Goal: Task Accomplishment & Management: Complete application form

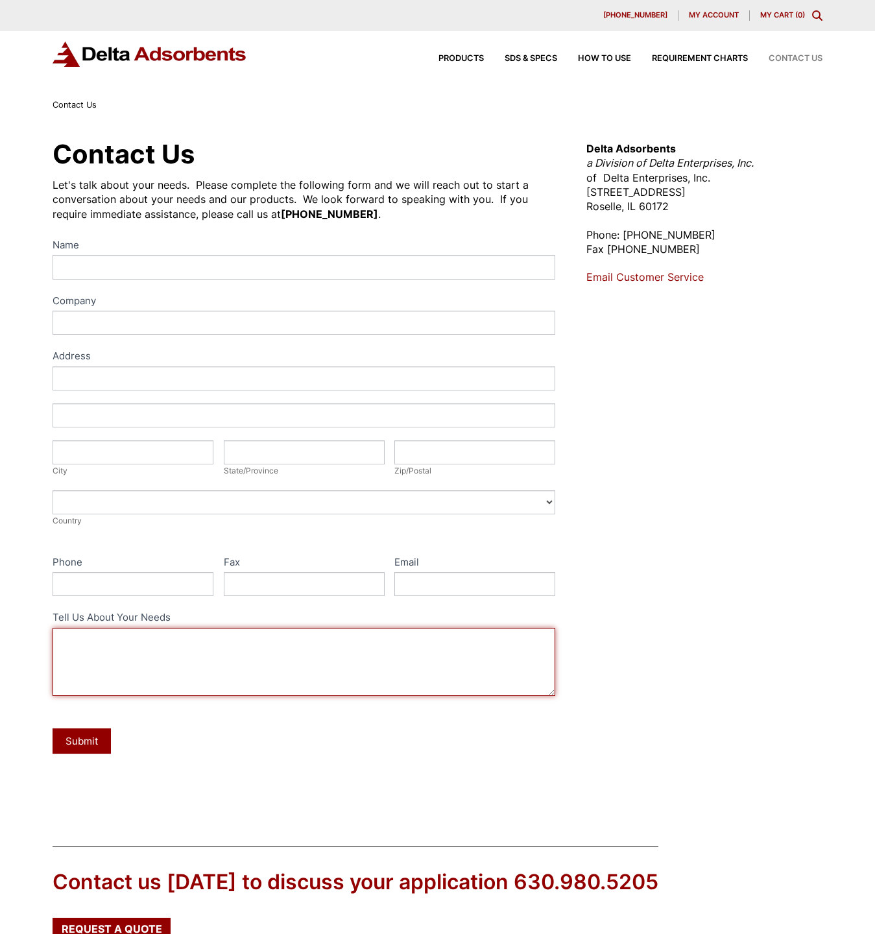
click at [324, 639] on textarea "Tell Us About Your Needs" at bounding box center [304, 662] width 503 height 68
type textarea "W"
click at [123, 665] on textarea "Tell Us About Your Needs" at bounding box center [304, 662] width 503 height 68
paste textarea "BASF F200 3/16" Activated Alumina Desiccant 2000 lb. Bag"
click at [381, 632] on textarea "(1) BASF F200 3/16" Activated Alumina Desiccant 2000 lb. Bag" at bounding box center [304, 662] width 503 height 68
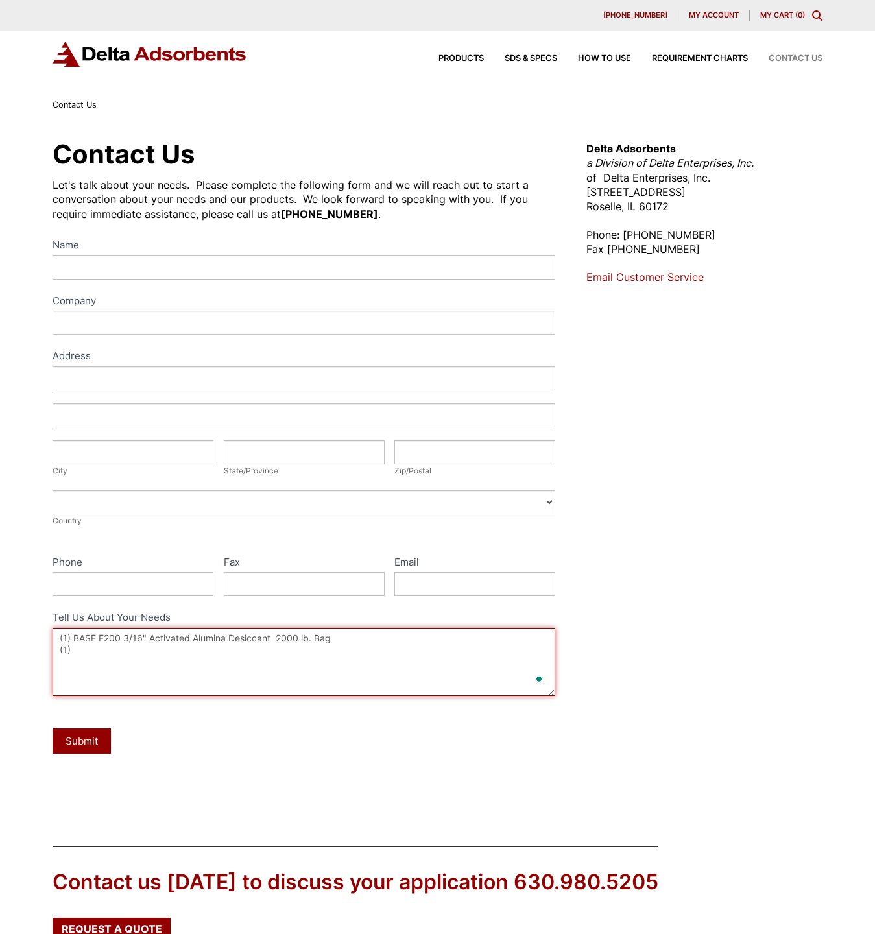
paste textarea "BASF F200 1/8" Activated Alumina Desiccant 2000 lb. Bag"
click at [372, 649] on textarea "(1) BASF F200 3/16" Activated Alumina Desiccant 2000 lb. Bag (1) BASF F200 1/8"…" at bounding box center [304, 662] width 503 height 68
type textarea "(1) BASF F200 3/16" Activated Alumina Desiccant 2000 lb. Bag (1) BASF F200 1/8"…"
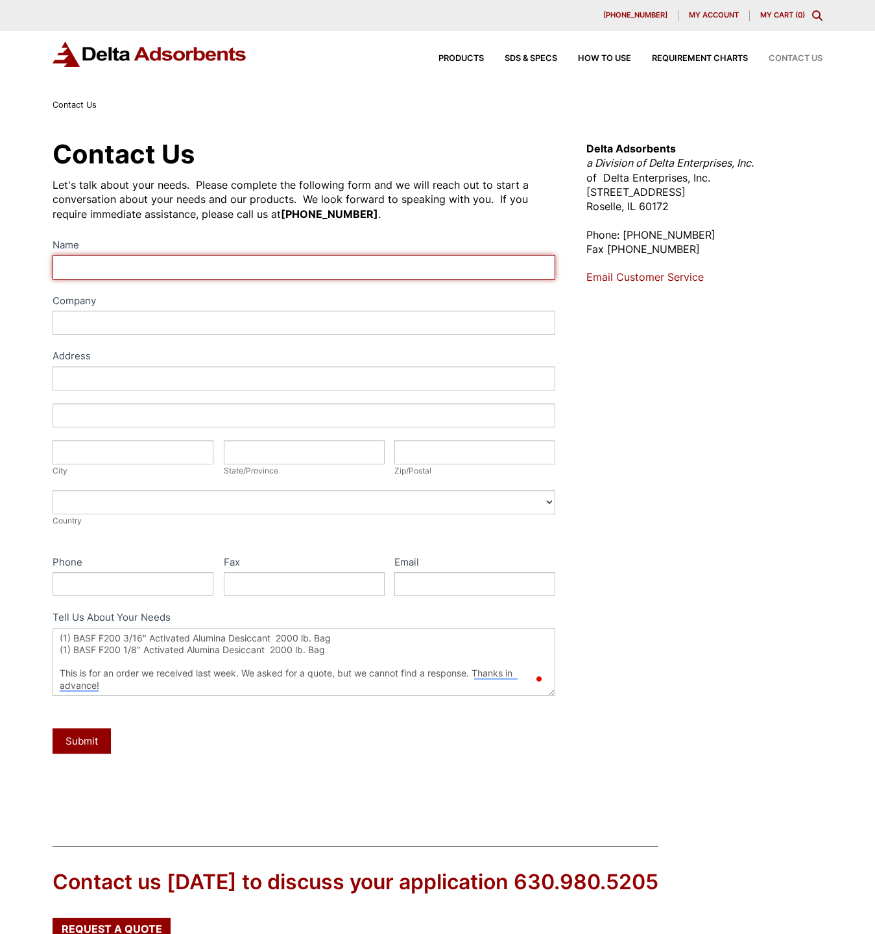
click at [104, 263] on input "Name" at bounding box center [304, 267] width 503 height 24
type input "[PERSON_NAME]"
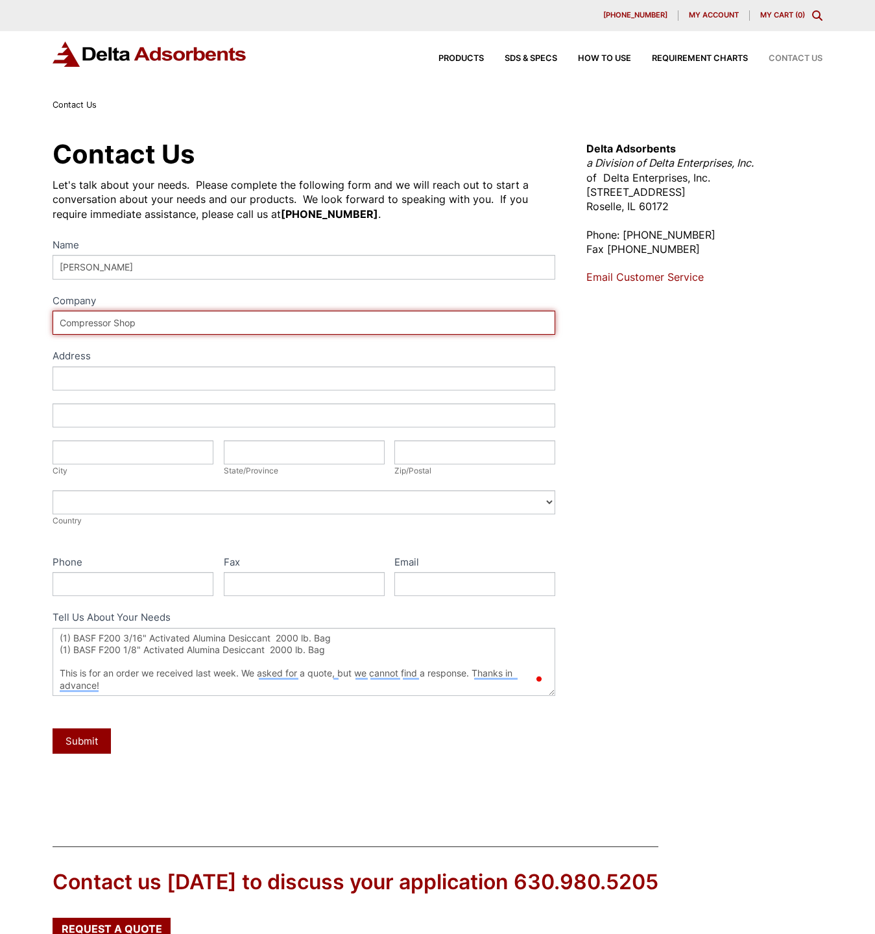
type input "Compressor Shop"
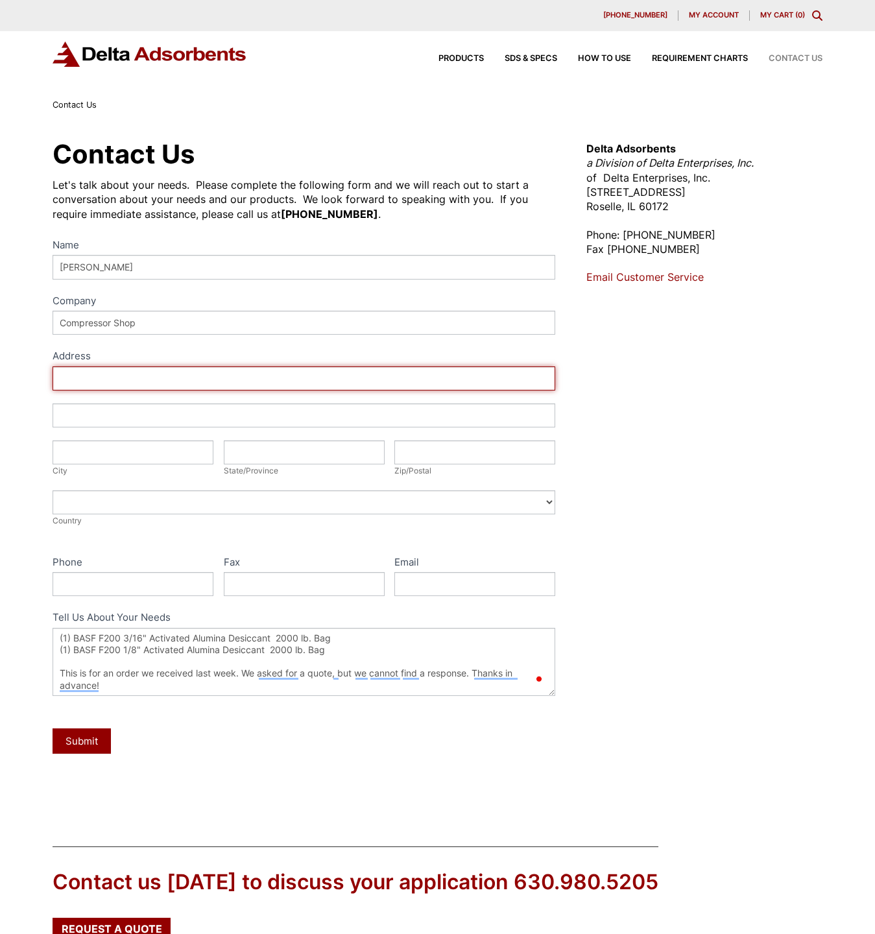
click at [268, 385] on input "Address" at bounding box center [304, 378] width 503 height 24
paste input "[STREET_ADDRESS]"
drag, startPoint x: 267, startPoint y: 382, endPoint x: 225, endPoint y: 375, distance: 42.1
click at [225, 375] on input "[STREET_ADDRESS]" at bounding box center [304, 378] width 503 height 24
type input "[STREET_ADDRESS]"
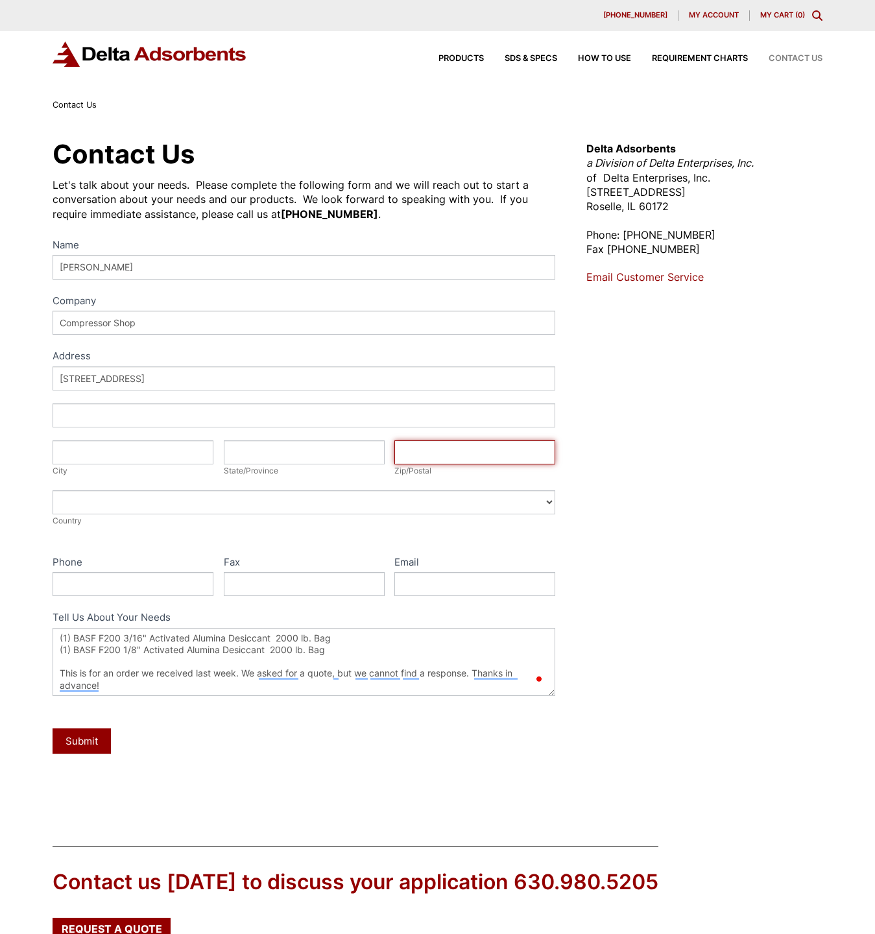
click at [444, 458] on input "Zip/Postal" at bounding box center [474, 452] width 161 height 24
paste input "46268"
type input "46268"
click at [328, 458] on input "State/Province" at bounding box center [304, 452] width 161 height 24
type input "IN"
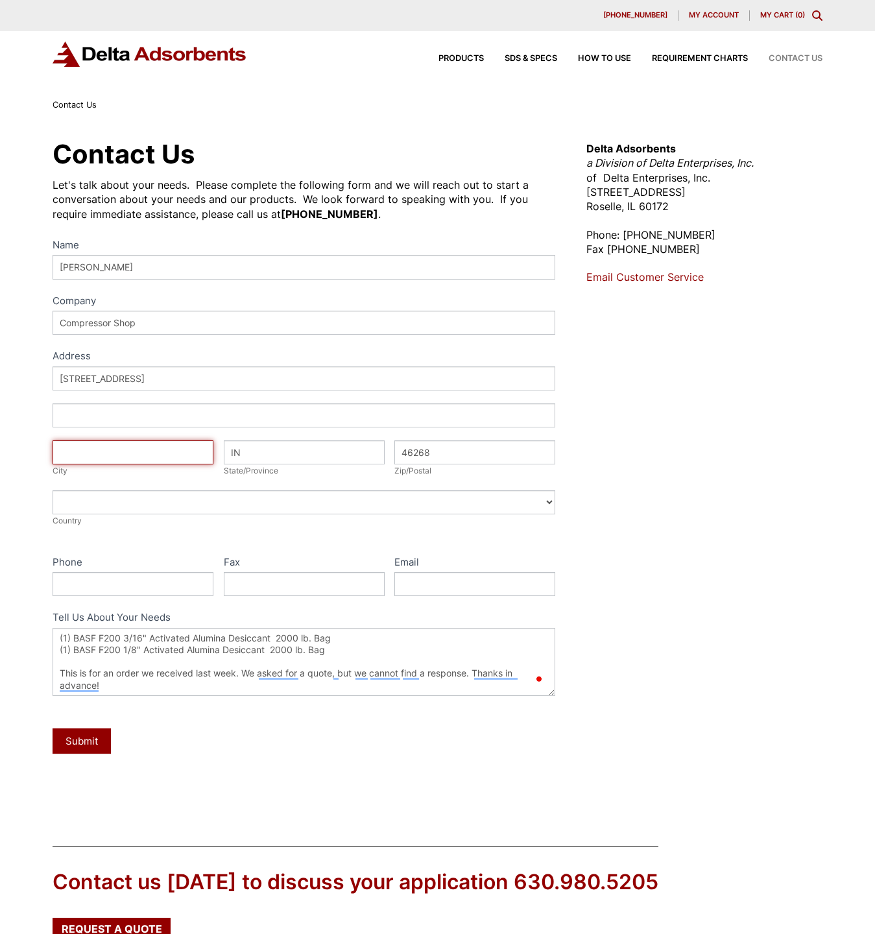
click at [174, 459] on input "City" at bounding box center [133, 452] width 161 height 24
type input "[GEOGRAPHIC_DATA]"
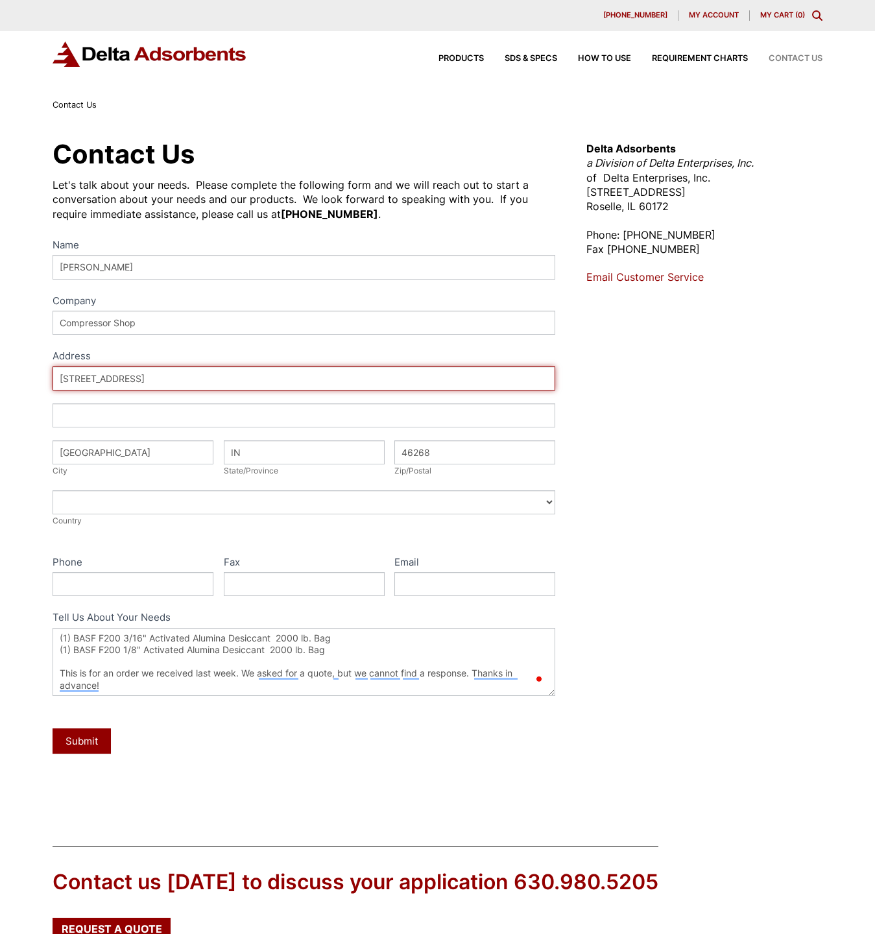
drag, startPoint x: 153, startPoint y: 379, endPoint x: 377, endPoint y: 394, distance: 224.9
click at [377, 394] on div "Address [STREET_ADDRESS] Address City [GEOGRAPHIC_DATA] State/Province IN State…" at bounding box center [304, 453] width 503 height 174
type input "[STREET_ADDRESS]"
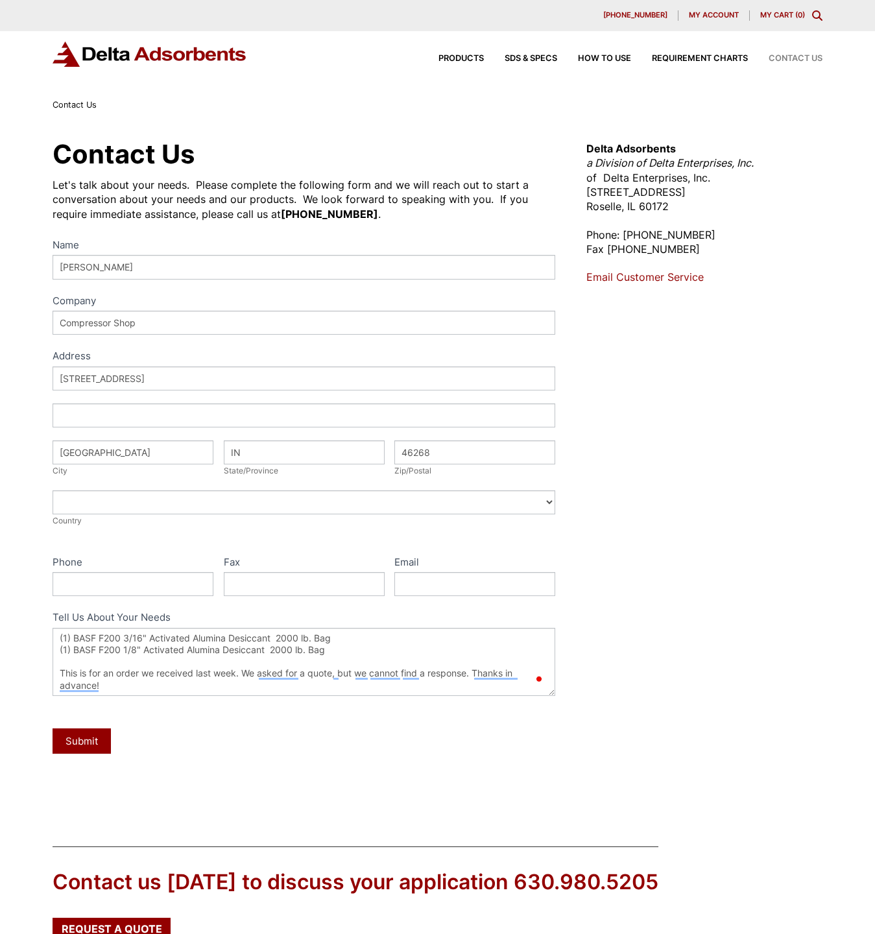
click at [270, 488] on div "Address [STREET_ADDRESS] Address City [GEOGRAPHIC_DATA] State/Province IN State…" at bounding box center [304, 453] width 503 height 174
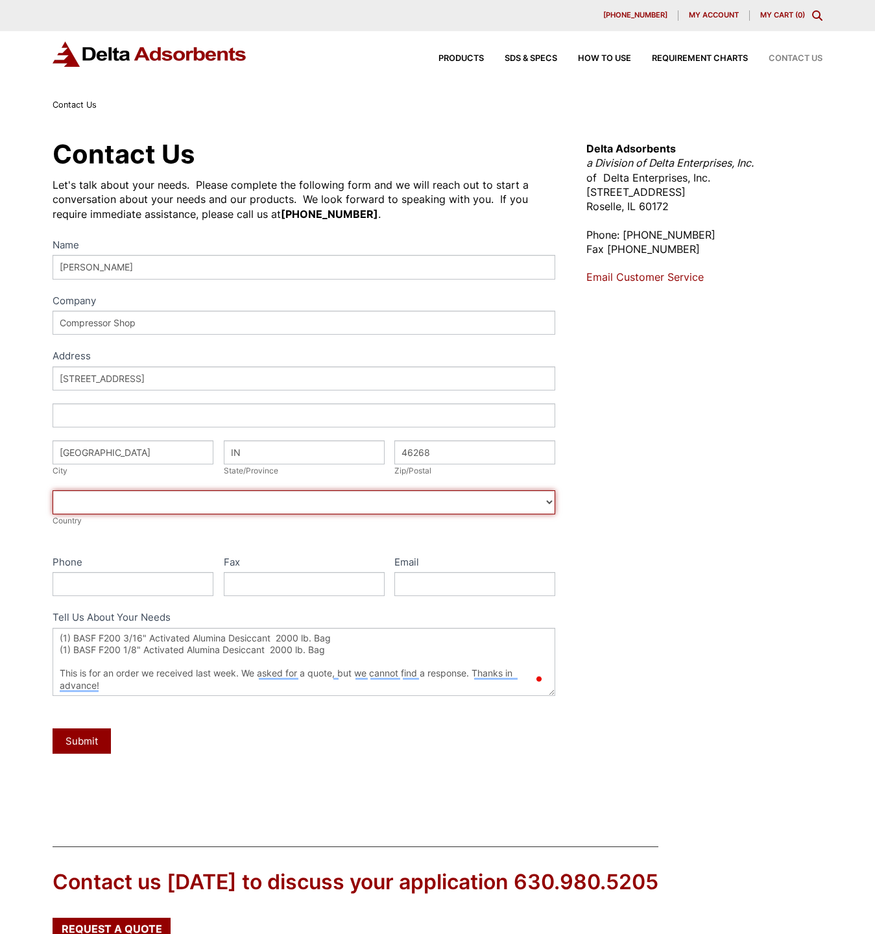
click at [267, 505] on select "[GEOGRAPHIC_DATA] [GEOGRAPHIC_DATA] [GEOGRAPHIC_DATA] [GEOGRAPHIC_DATA] [US_STA…" at bounding box center [304, 502] width 503 height 24
select select "[GEOGRAPHIC_DATA]"
click at [53, 490] on select "[GEOGRAPHIC_DATA] [GEOGRAPHIC_DATA] [GEOGRAPHIC_DATA] [GEOGRAPHIC_DATA] [US_STA…" at bounding box center [304, 502] width 503 height 24
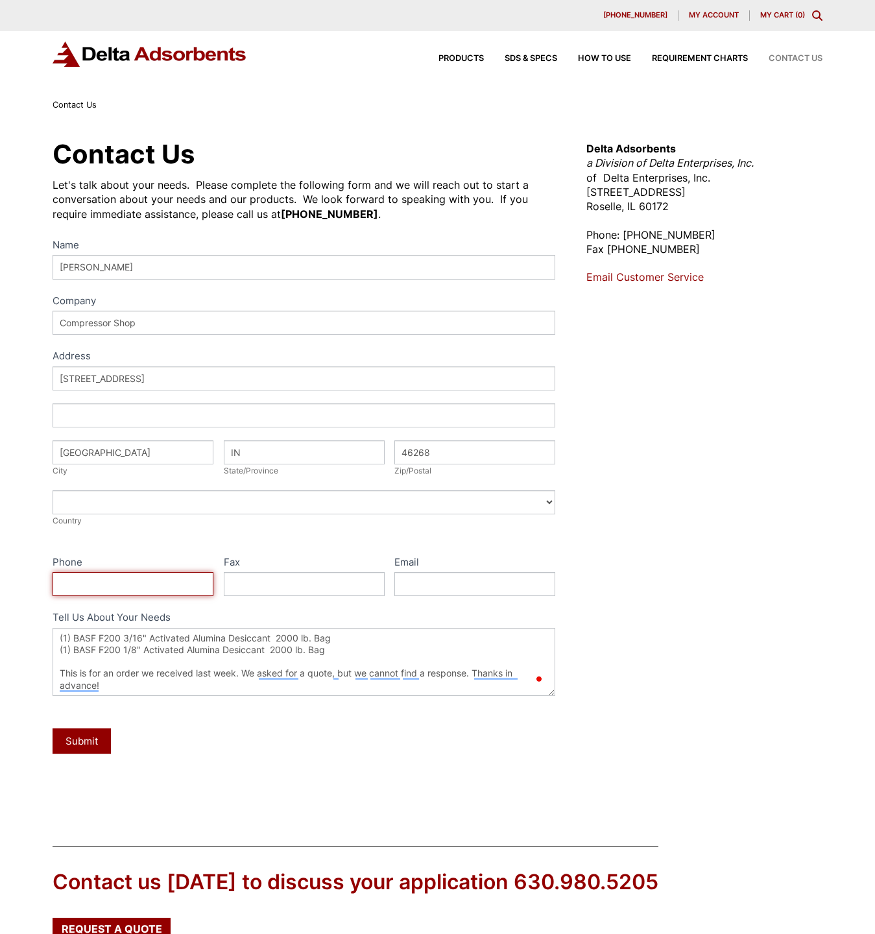
click at [89, 581] on input "Phone" at bounding box center [133, 584] width 161 height 24
click at [156, 584] on input "Phone" at bounding box center [133, 584] width 161 height 24
paste input "[PHONE_NUMBER]"
type input "[PHONE_NUMBER]"
click at [495, 593] on input "Email" at bounding box center [474, 584] width 161 height 24
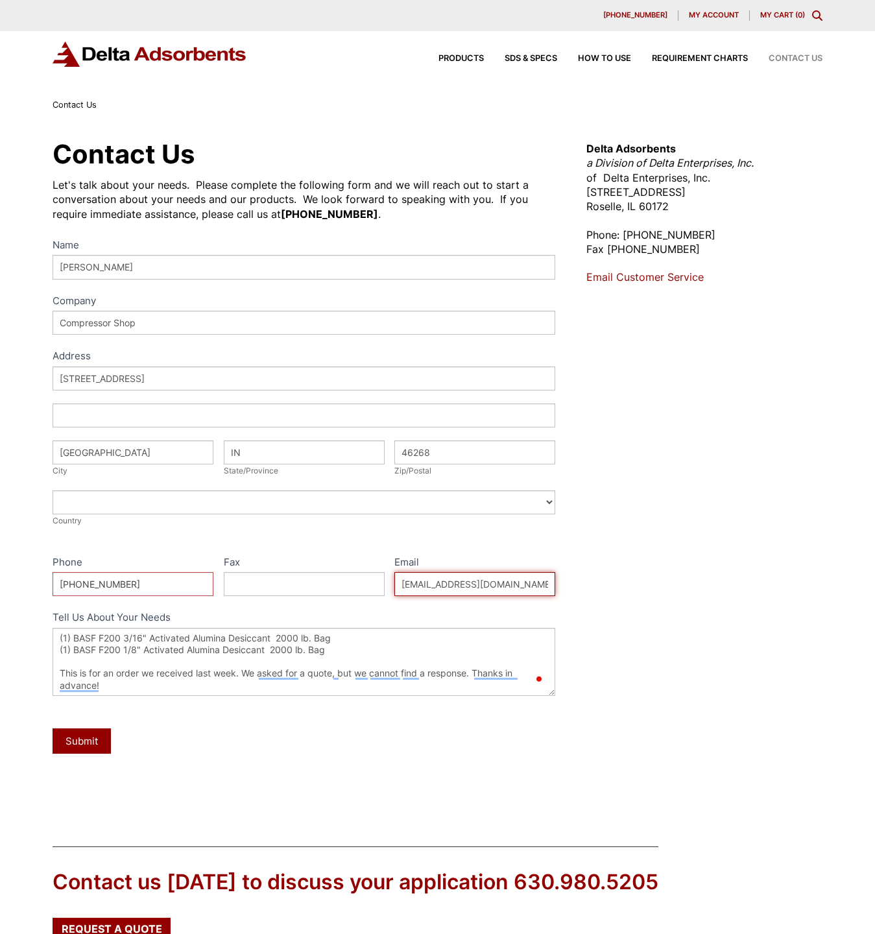
type input "[EMAIL_ADDRESS][DOMAIN_NAME]"
click at [532, 799] on div "Contact Us Let's talk about your needs. Please complete the following form and …" at bounding box center [437, 468] width 801 height 665
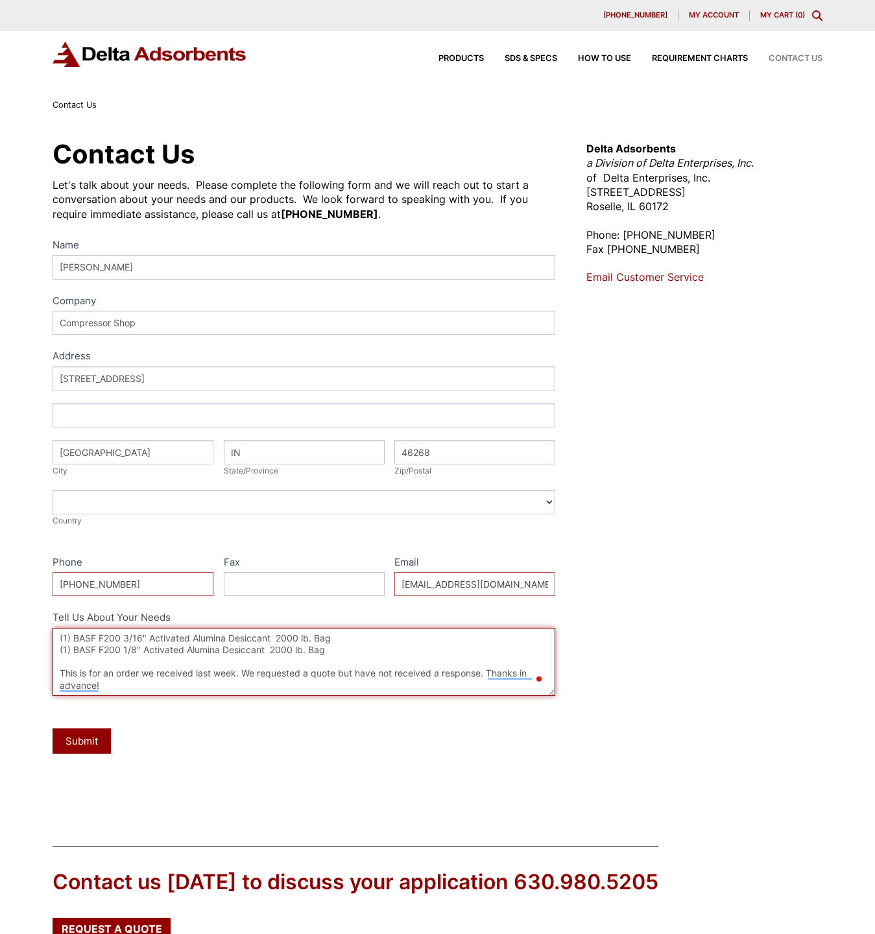
type textarea "(1) BASF F200 3/16" Activated Alumina Desiccant 2000 lb. Bag (1) BASF F200 1/8"…"
click at [392, 745] on div "Submit" at bounding box center [304, 741] width 503 height 38
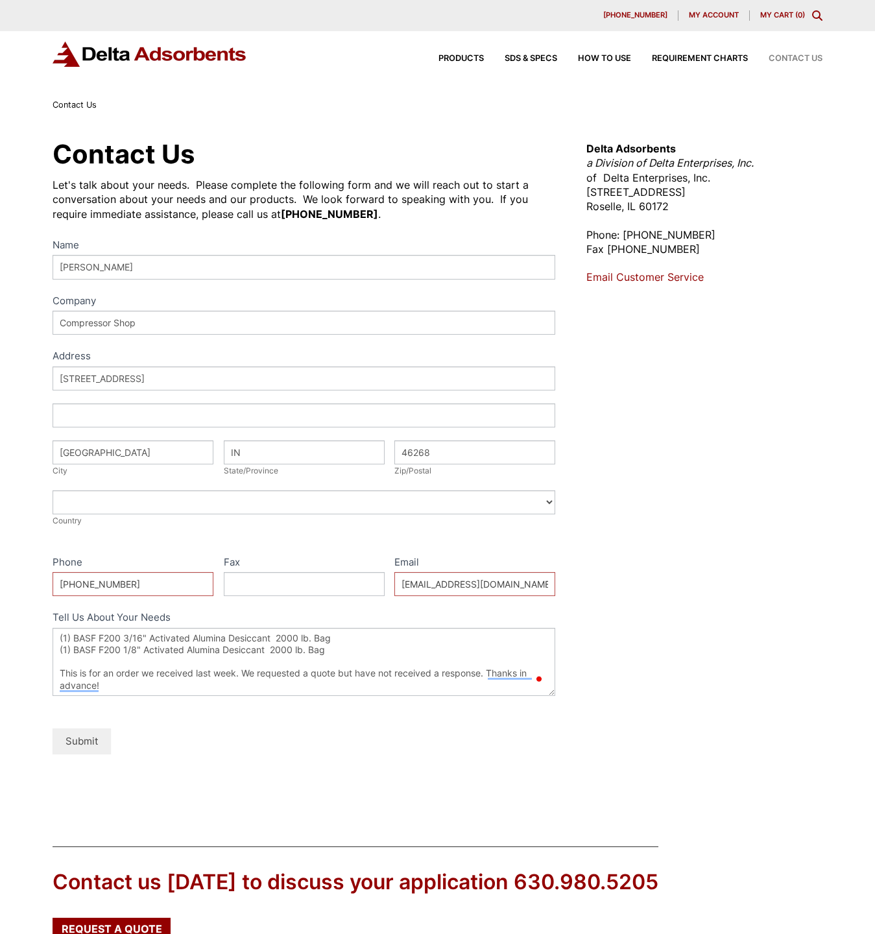
click at [88, 746] on button "Submit" at bounding box center [82, 740] width 58 height 25
